Goal: Information Seeking & Learning: Learn about a topic

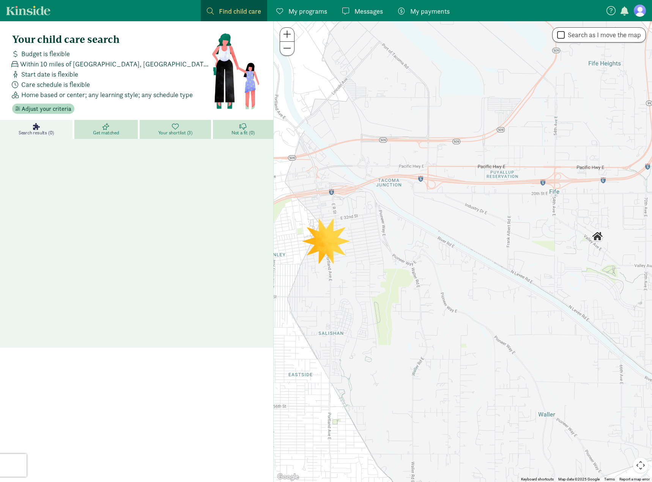
drag, startPoint x: 311, startPoint y: 177, endPoint x: 342, endPoint y: 175, distance: 30.5
click at [342, 175] on div at bounding box center [463, 251] width 378 height 461
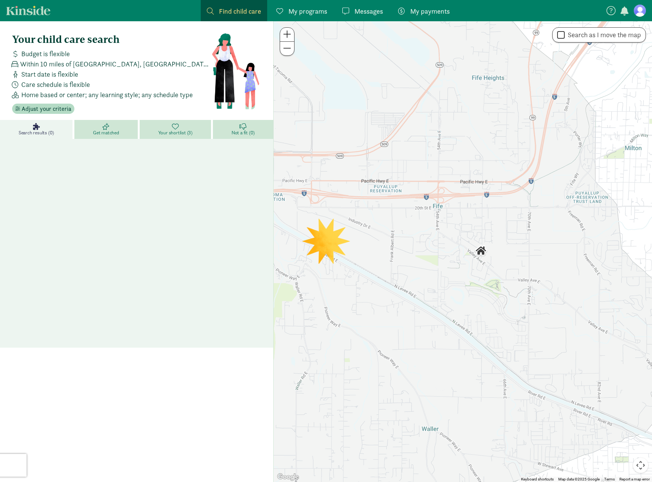
drag, startPoint x: 366, startPoint y: 177, endPoint x: 247, endPoint y: 192, distance: 120.0
click at [247, 192] on section "Your child care search Budget is flexible Within 10 miles of [GEOGRAPHIC_DATA],…" at bounding box center [326, 251] width 652 height 461
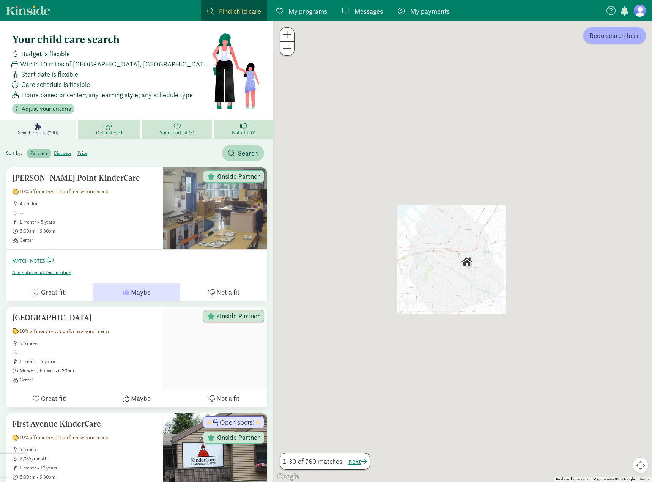
drag, startPoint x: 332, startPoint y: 184, endPoint x: 292, endPoint y: 158, distance: 47.3
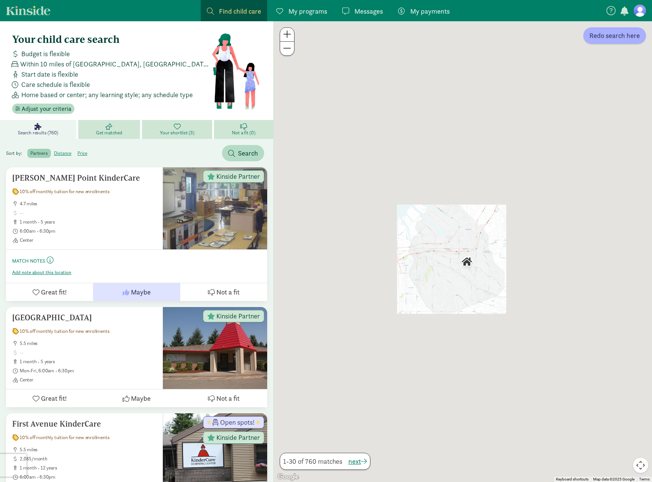
click at [292, 158] on div at bounding box center [463, 251] width 378 height 461
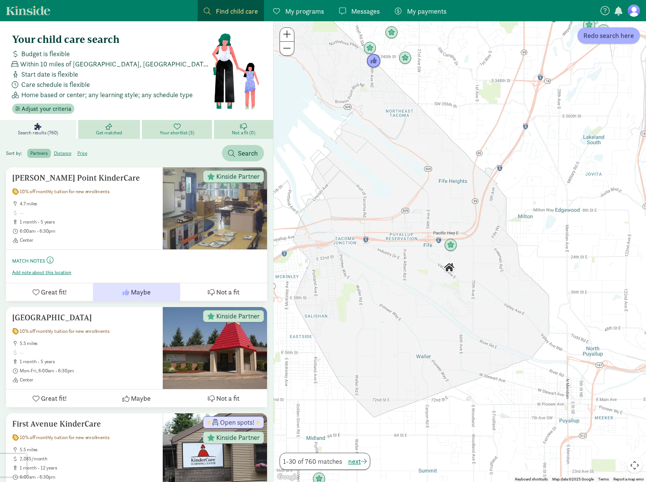
click at [376, 58] on img "Click to see details" at bounding box center [374, 61] width 14 height 14
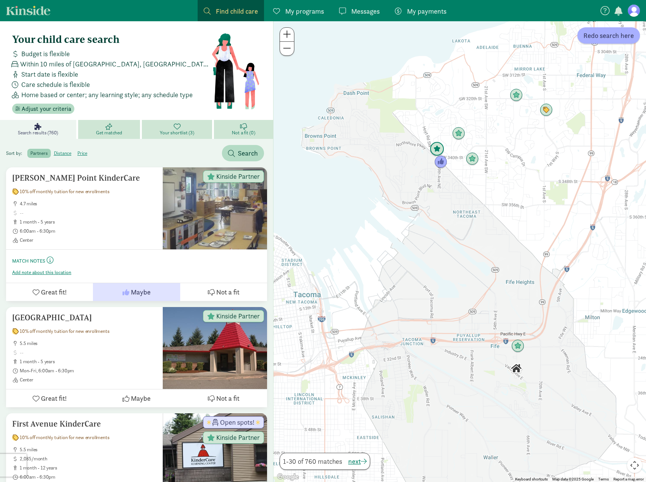
click at [437, 147] on img "Click to see details" at bounding box center [437, 149] width 14 height 14
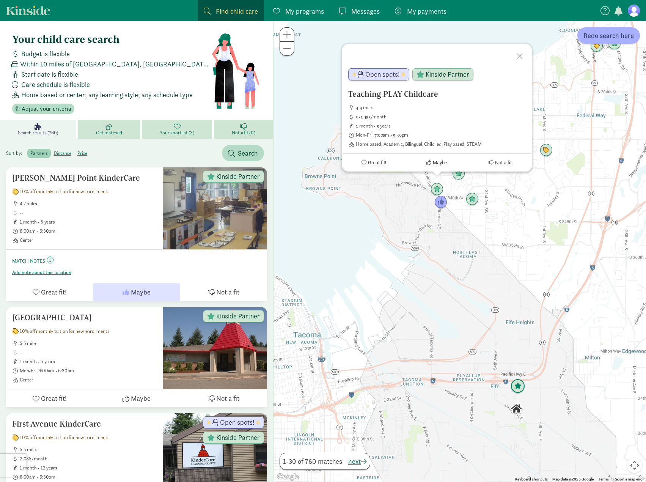
click at [517, 388] on img "Click to see details" at bounding box center [518, 386] width 14 height 14
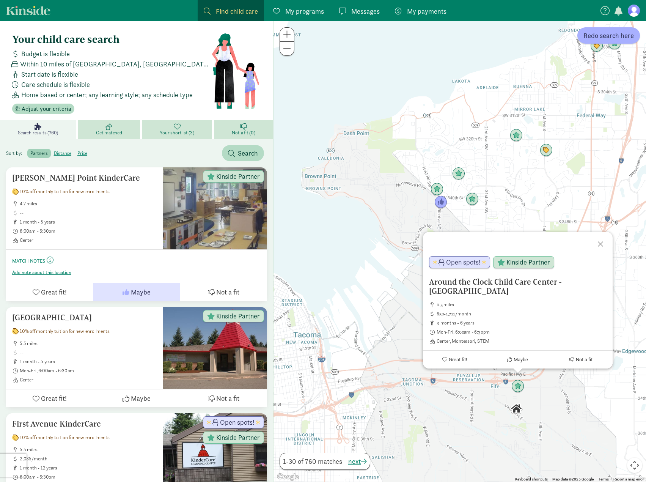
click at [459, 410] on div "To navigate, press the arrow keys. Around the Clock Child Care Center - Fife 0.…" at bounding box center [460, 251] width 373 height 461
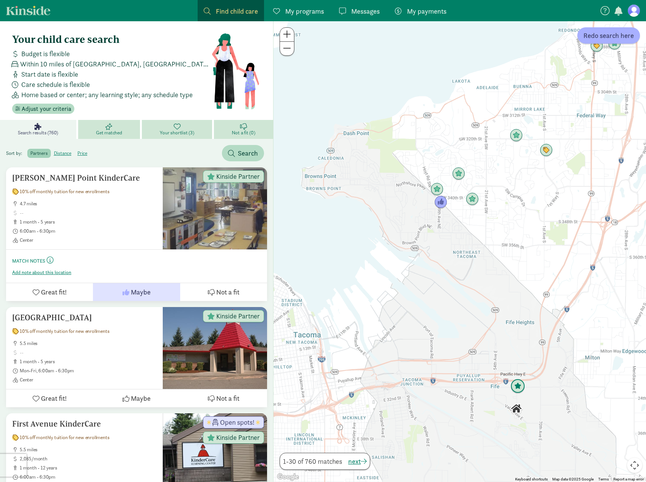
click at [524, 388] on img "Click to see details" at bounding box center [518, 386] width 14 height 14
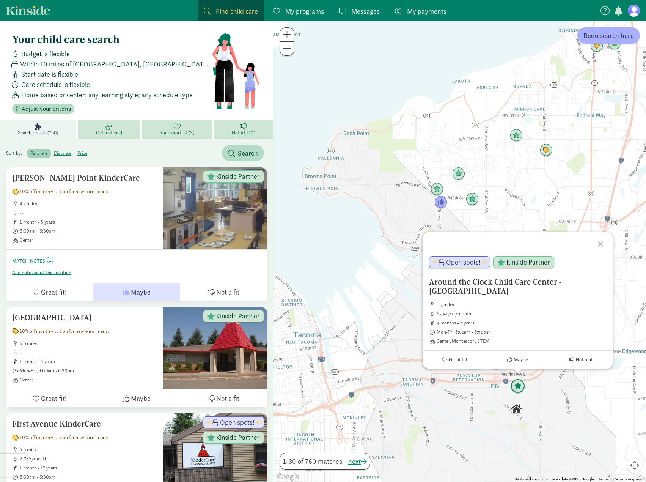
click at [524, 388] on img "Click to see details" at bounding box center [518, 386] width 14 height 14
click at [441, 199] on img "Click to see details" at bounding box center [441, 202] width 14 height 14
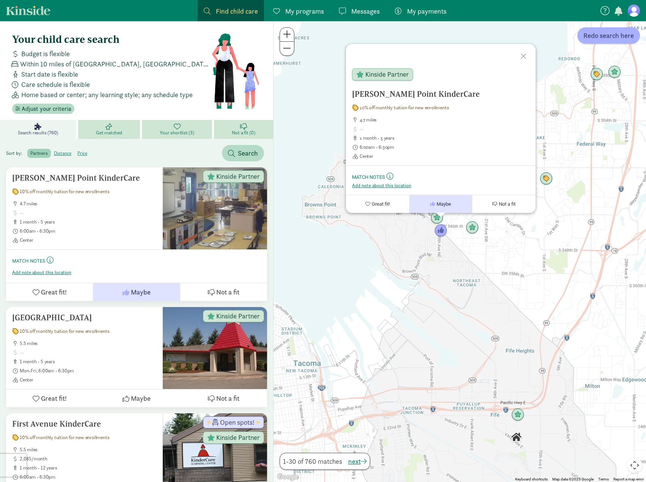
click at [442, 310] on div "To navigate, press the arrow keys. [PERSON_NAME] Point KinderCare 10% off month…" at bounding box center [460, 251] width 373 height 461
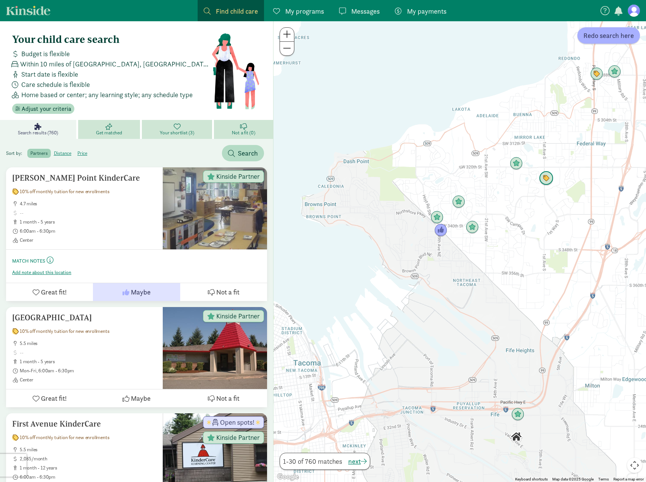
click at [547, 179] on img "Click to see details" at bounding box center [546, 178] width 14 height 14
click at [547, 174] on img "Click to see details" at bounding box center [546, 178] width 14 height 14
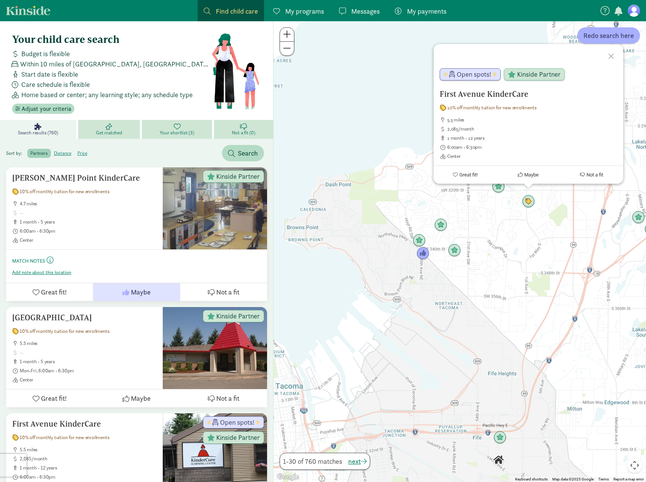
click at [493, 265] on div "First Avenue KinderCare 10% off monthly tuition for new enrollments 5.5 miles 2…" at bounding box center [460, 251] width 373 height 461
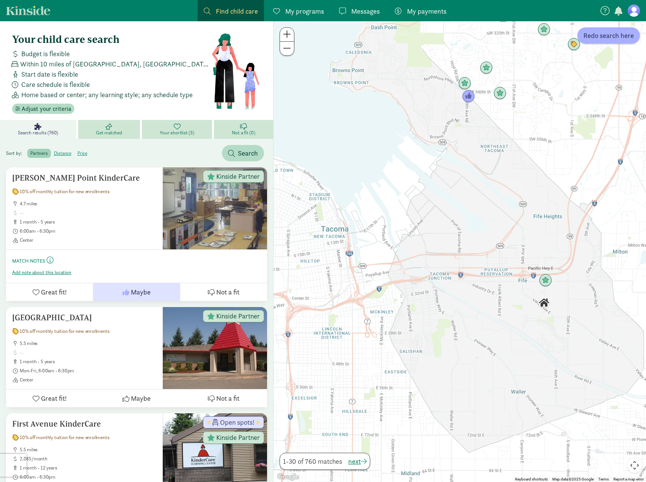
drag, startPoint x: 396, startPoint y: 375, endPoint x: 451, endPoint y: 214, distance: 170.2
click at [451, 214] on div at bounding box center [460, 251] width 373 height 461
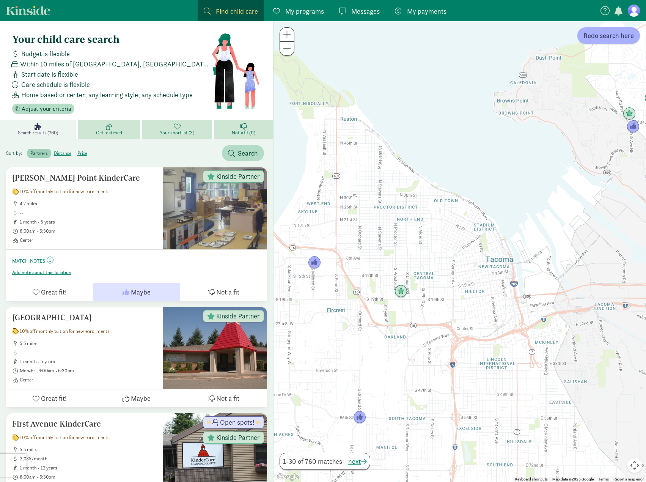
drag, startPoint x: 369, startPoint y: 275, endPoint x: 507, endPoint y: 312, distance: 143.1
click at [507, 312] on div at bounding box center [460, 251] width 373 height 461
click at [318, 265] on img "Click to see details" at bounding box center [316, 264] width 14 height 14
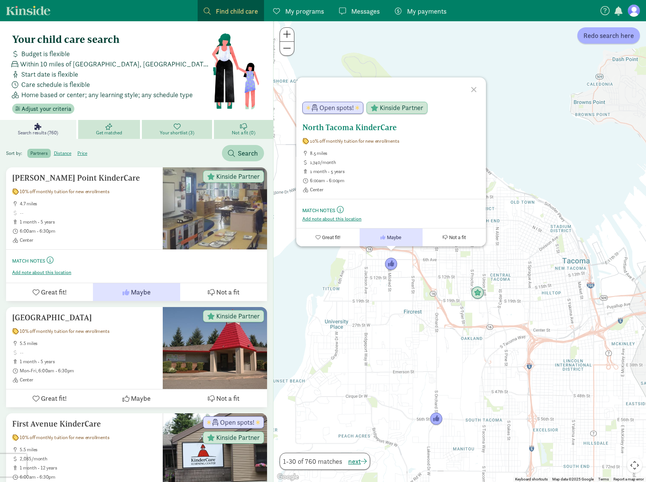
click at [401, 242] on button "Maybe" at bounding box center [391, 237] width 63 height 18
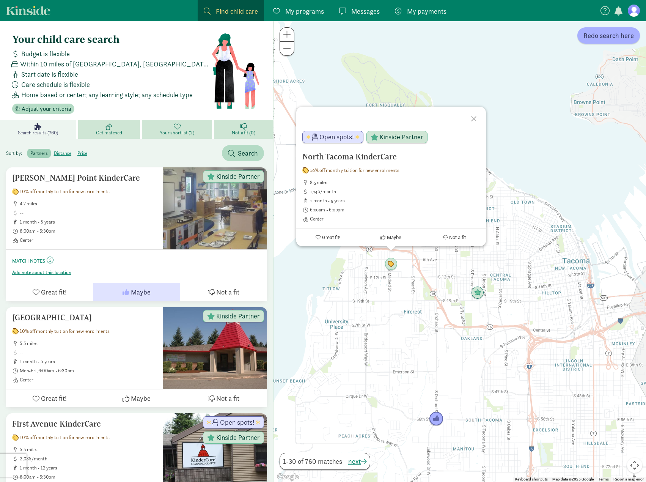
click at [441, 419] on img "Click to see details" at bounding box center [436, 419] width 14 height 14
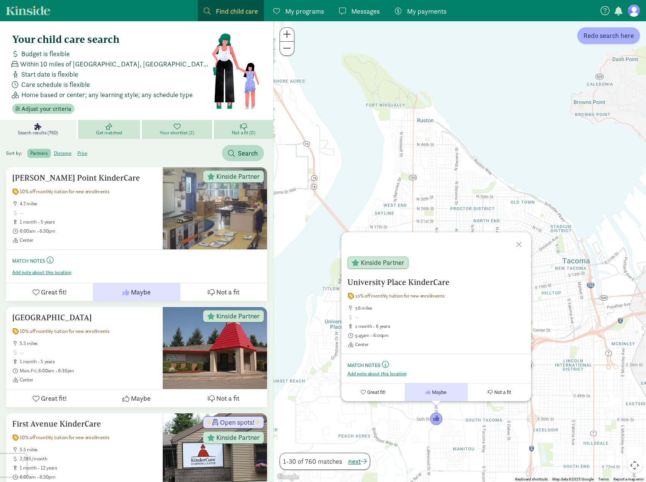
click at [471, 423] on div "To navigate, press the arrow keys. University Place KinderCare 10% off monthly …" at bounding box center [460, 251] width 373 height 461
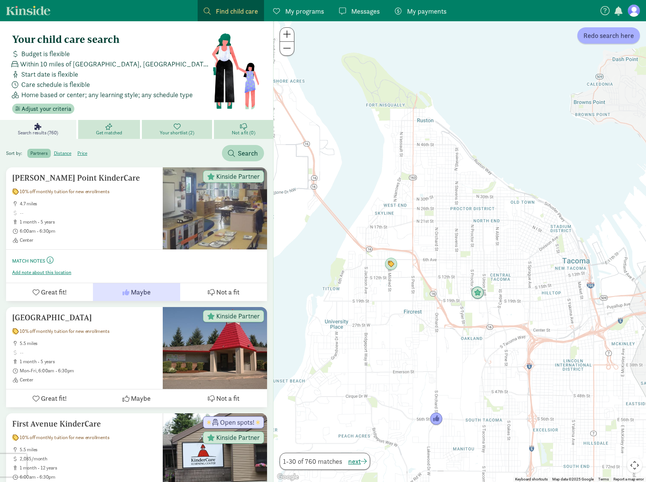
click at [508, 425] on div at bounding box center [460, 251] width 373 height 461
click at [479, 294] on img "Click to see details" at bounding box center [478, 293] width 14 height 14
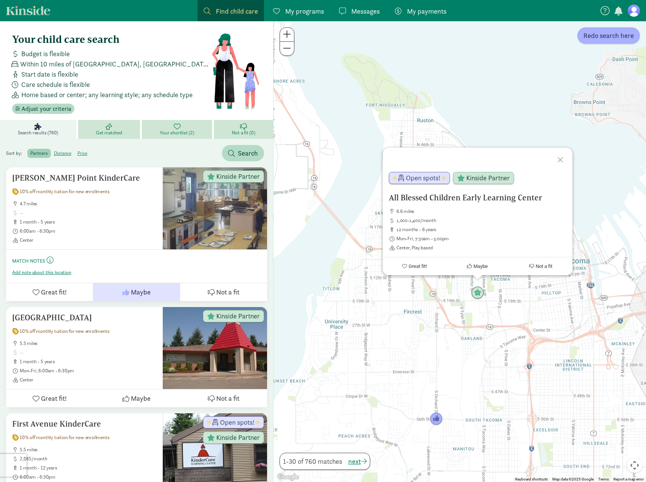
click at [517, 301] on div "All Blessed Children Early Learning Center 6.6 miles 1,000-1,400/month 12 month…" at bounding box center [460, 251] width 373 height 461
